Goal: Task Accomplishment & Management: Manage account settings

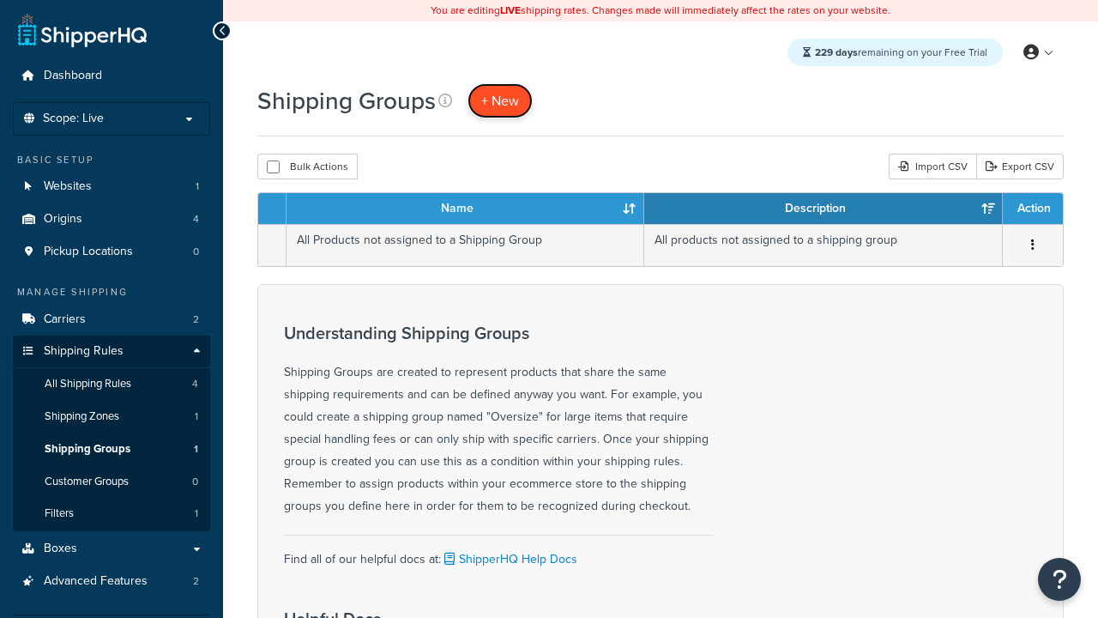
click at [500, 100] on span "+ New" at bounding box center [500, 101] width 38 height 20
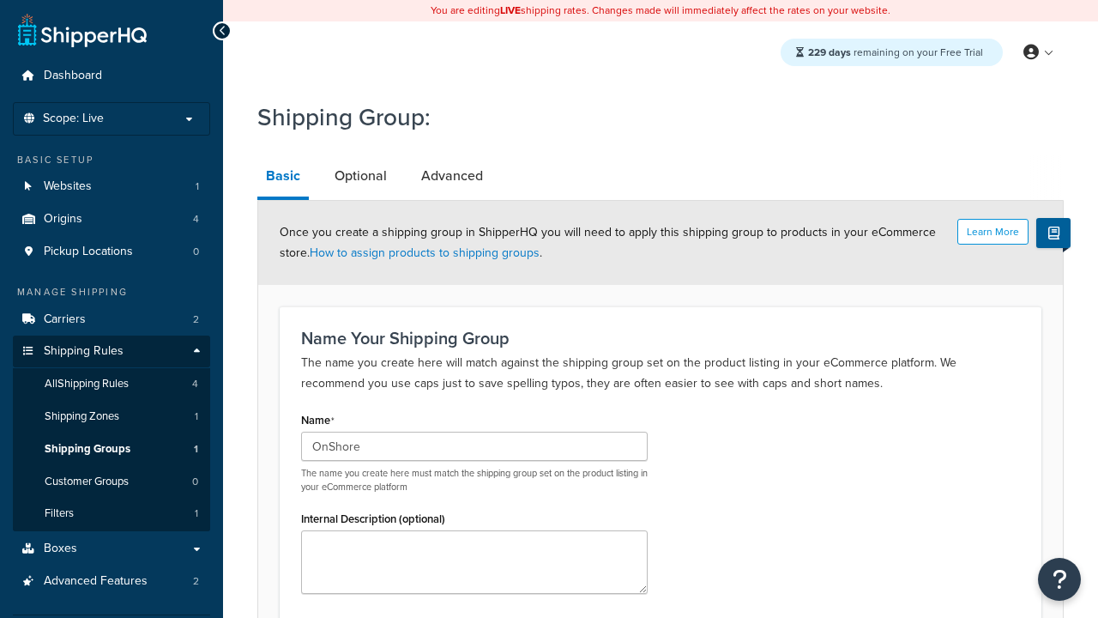
scroll to position [177, 0]
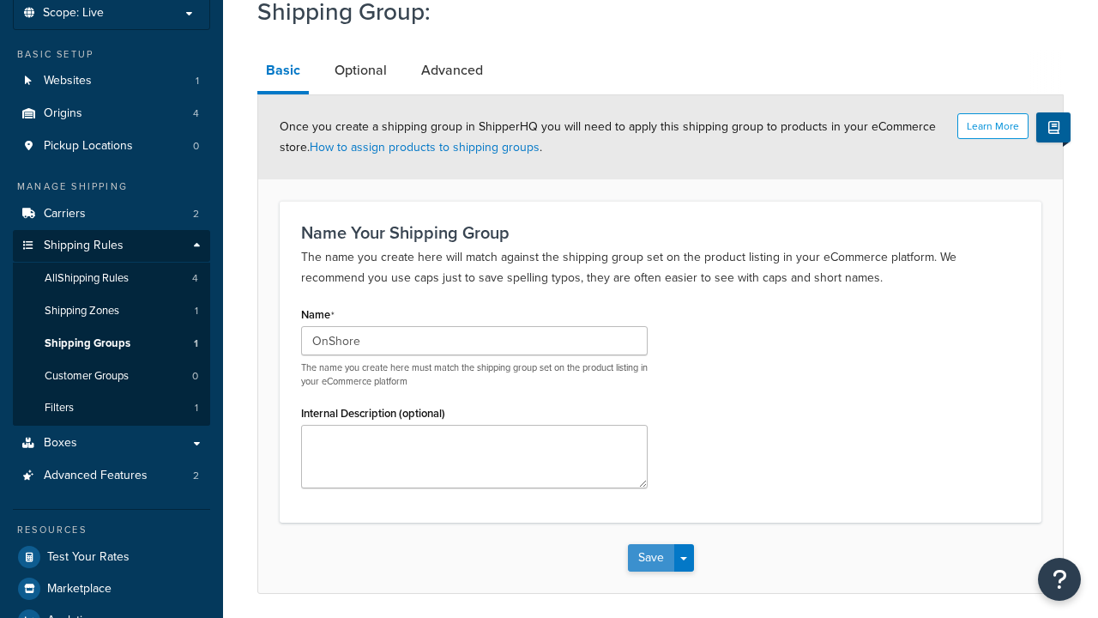
type input "OnShore"
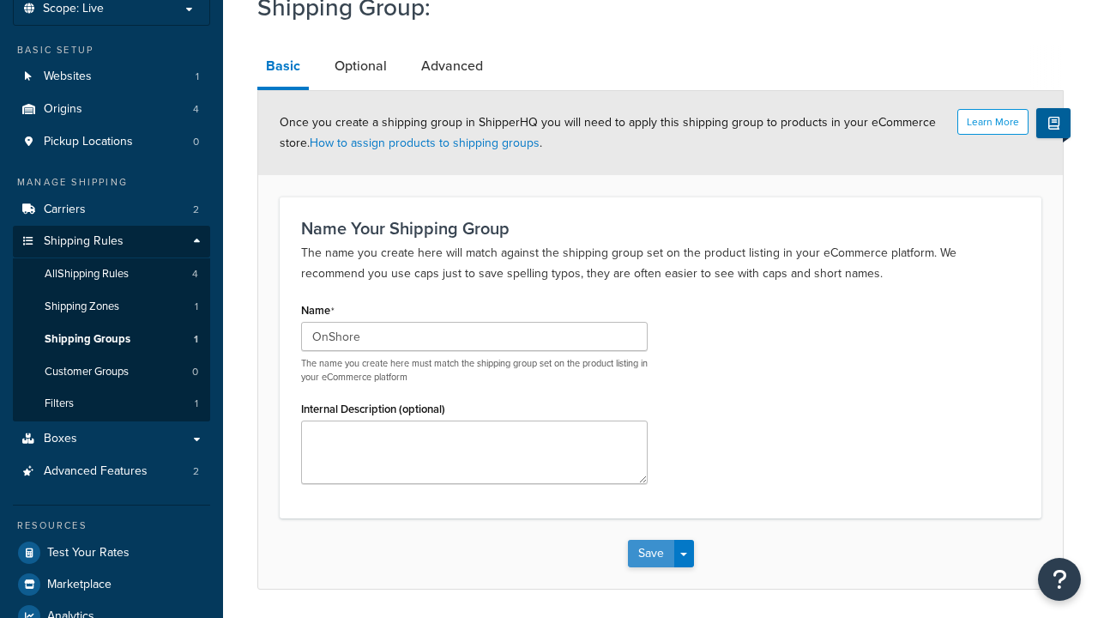
click at [650, 539] on button "Save" at bounding box center [651, 552] width 46 height 27
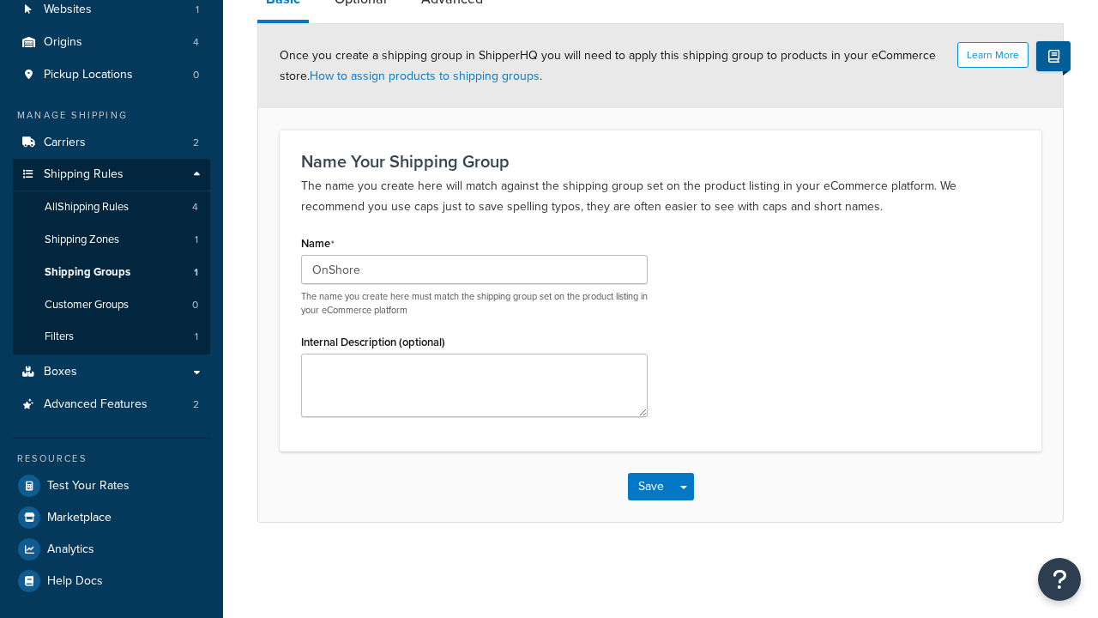
scroll to position [0, 0]
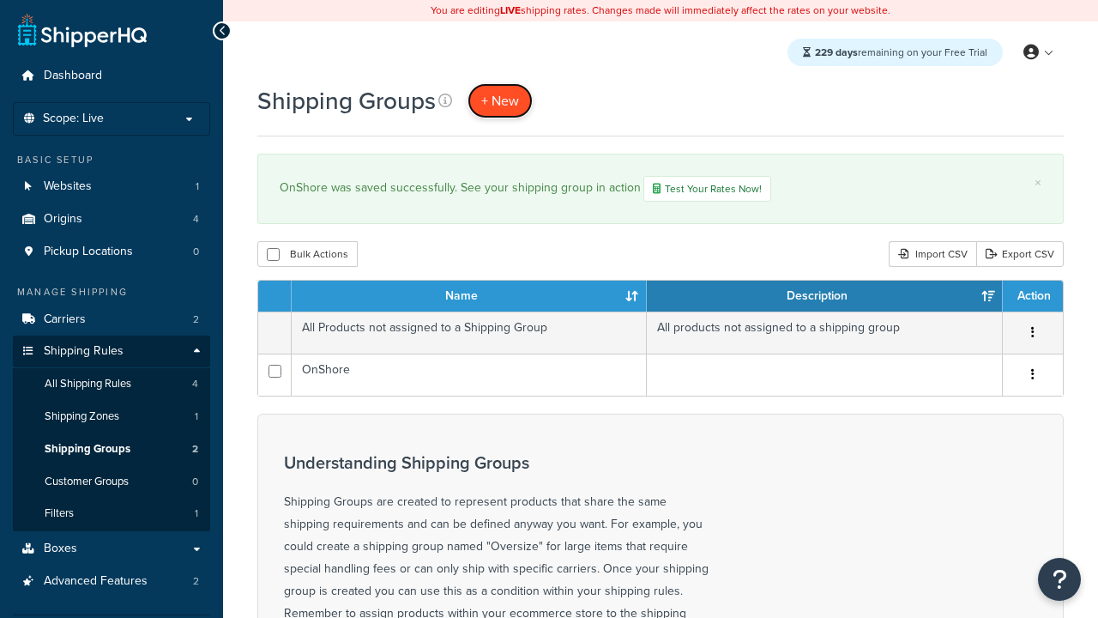
click at [500, 100] on span "+ New" at bounding box center [500, 101] width 38 height 20
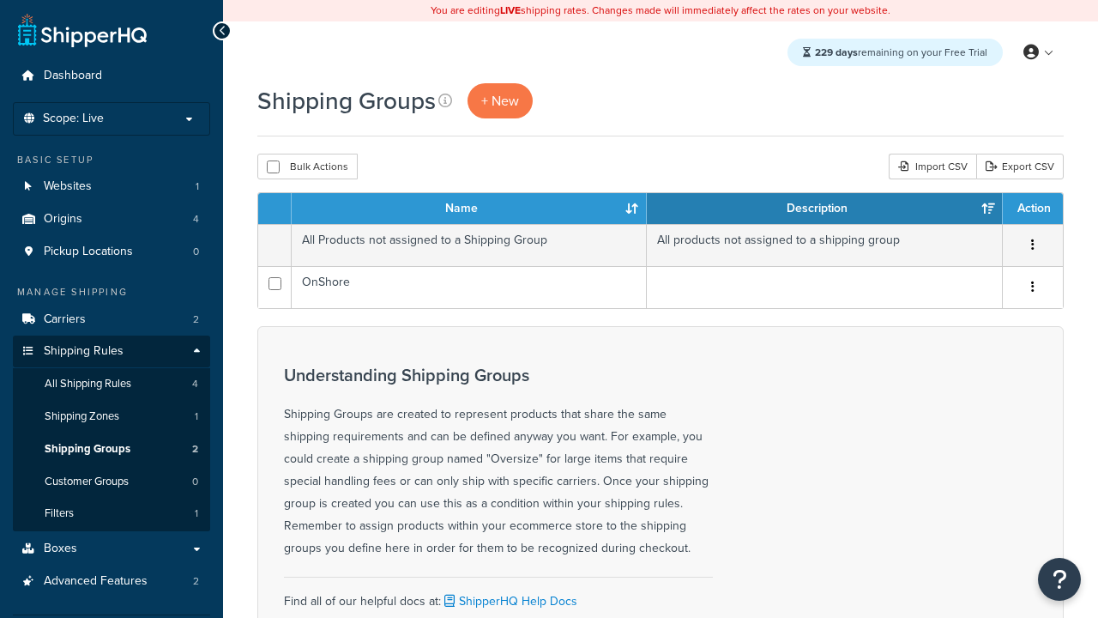
click at [469, 209] on th "Name" at bounding box center [469, 208] width 355 height 31
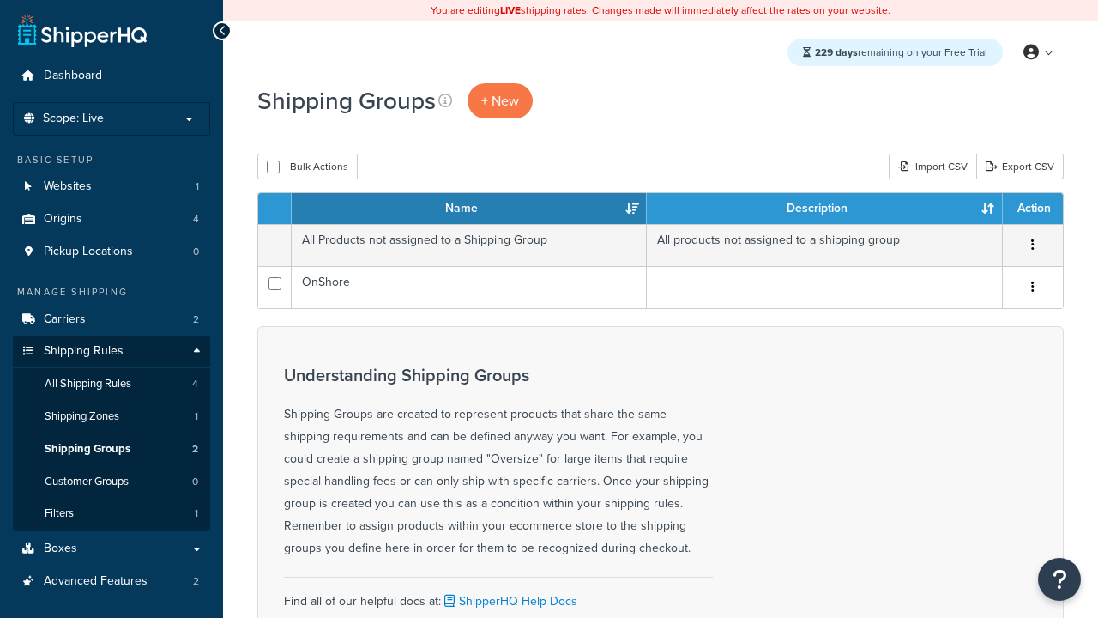
click at [469, 209] on th "Name" at bounding box center [469, 208] width 355 height 31
click at [824, 209] on th "Description" at bounding box center [825, 208] width 356 height 31
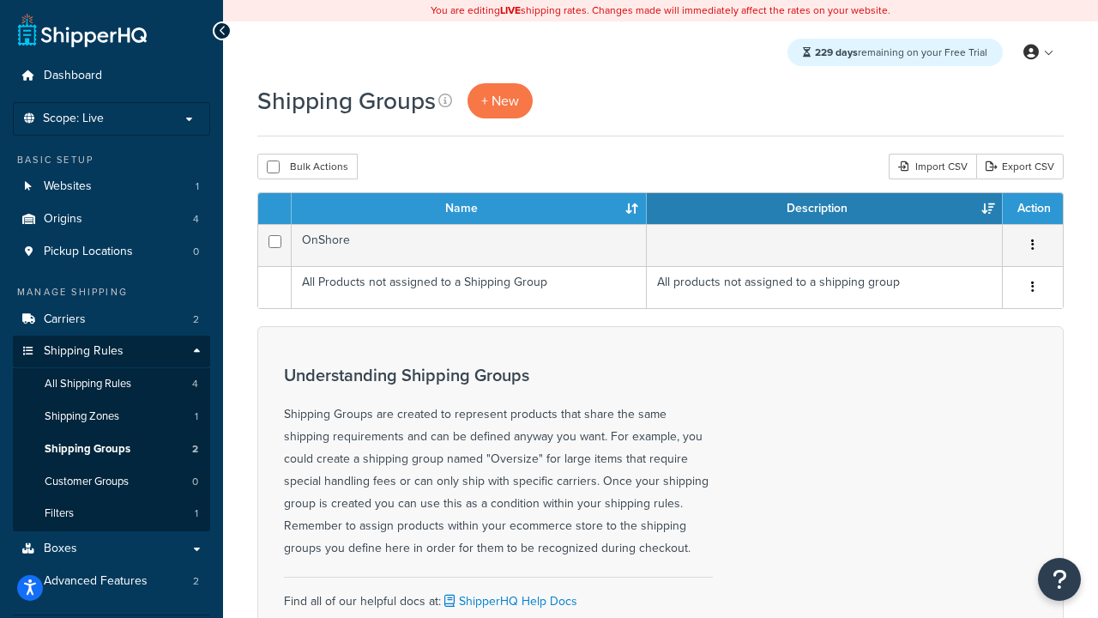
click at [824, 209] on th "Description" at bounding box center [825, 208] width 356 height 31
click at [1032, 209] on th "Action" at bounding box center [1033, 208] width 60 height 31
click at [445, 100] on icon at bounding box center [445, 100] width 14 height 14
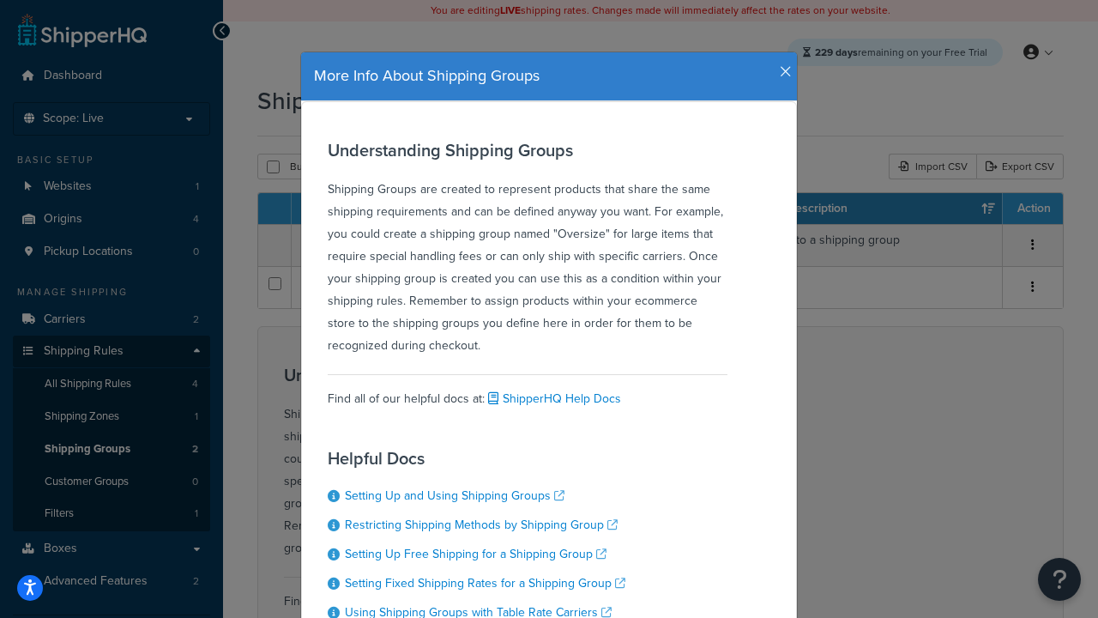
click at [781, 65] on icon "button" at bounding box center [786, 71] width 12 height 15
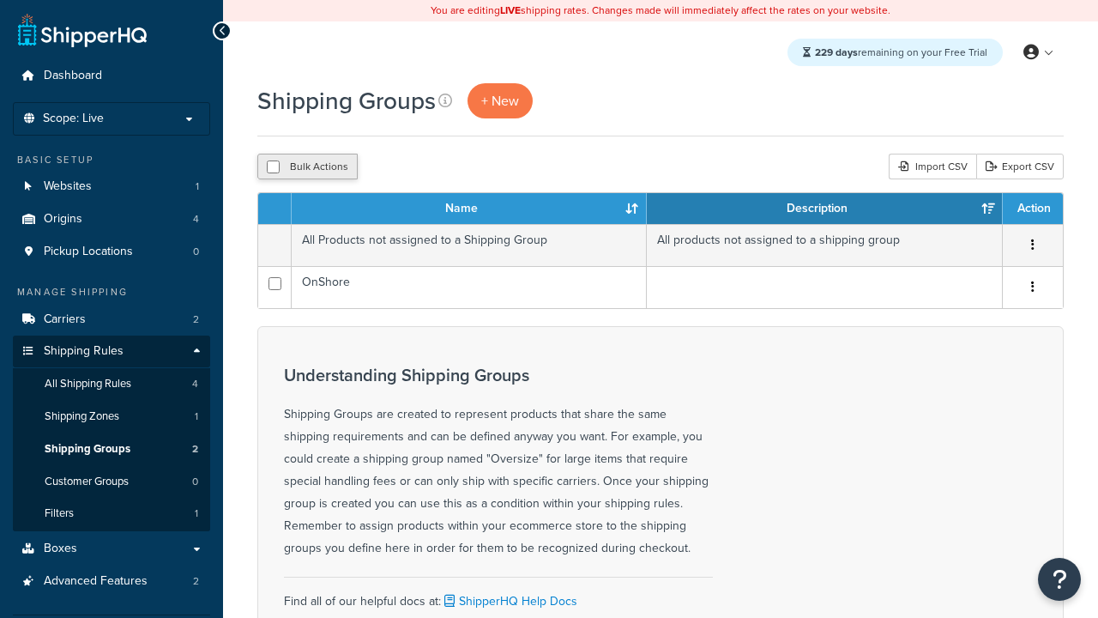
click at [307, 167] on button "Bulk Actions" at bounding box center [307, 167] width 100 height 26
checkbox input "true"
click at [0, 0] on button "Delete" at bounding box center [0, 0] width 0 height 0
